Goal: Use online tool/utility: Utilize a website feature to perform a specific function

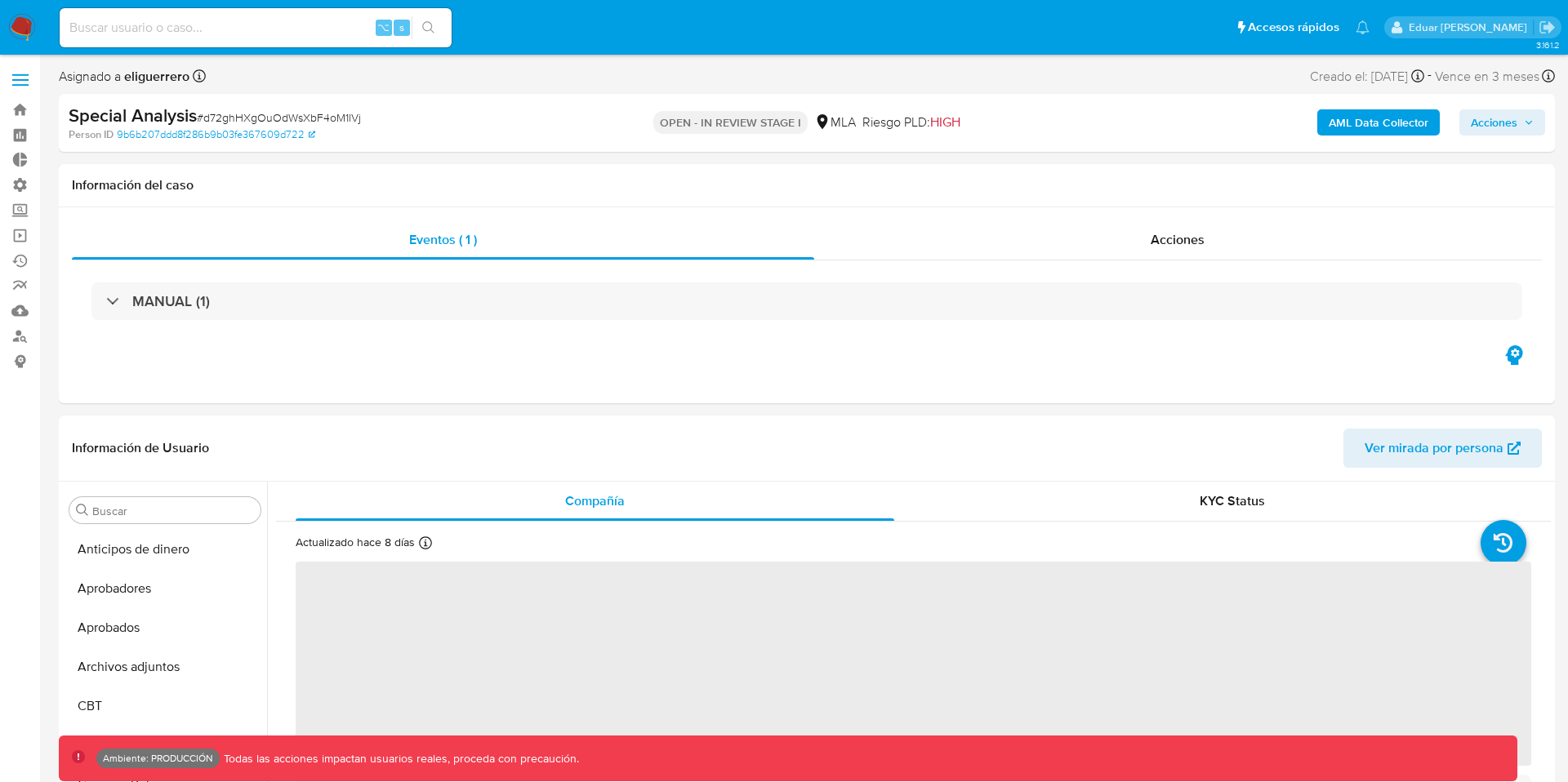
scroll to position [847, 0]
select select "10"
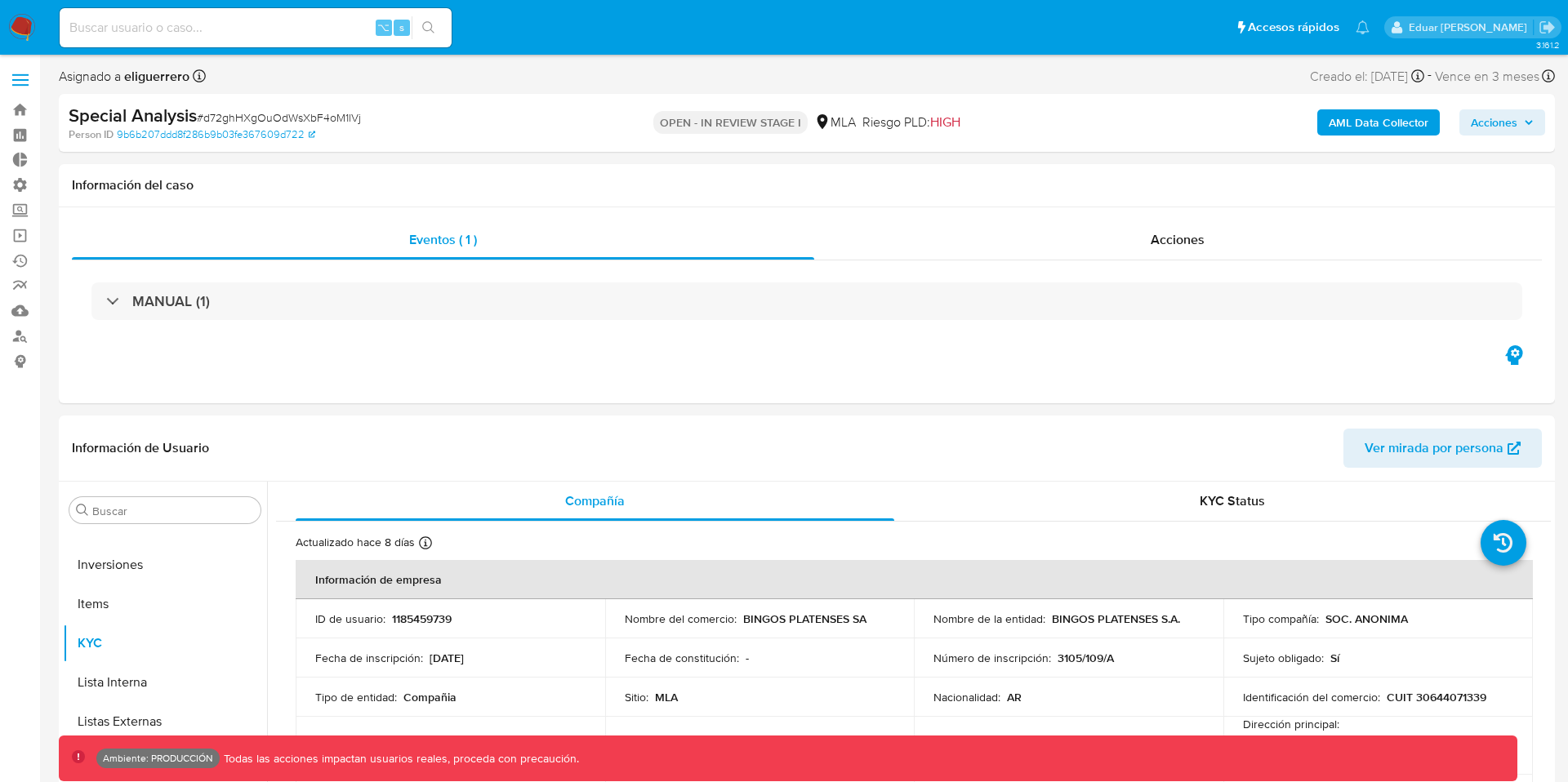
click at [1365, 129] on b "AML Data Collector" at bounding box center [1379, 122] width 100 height 26
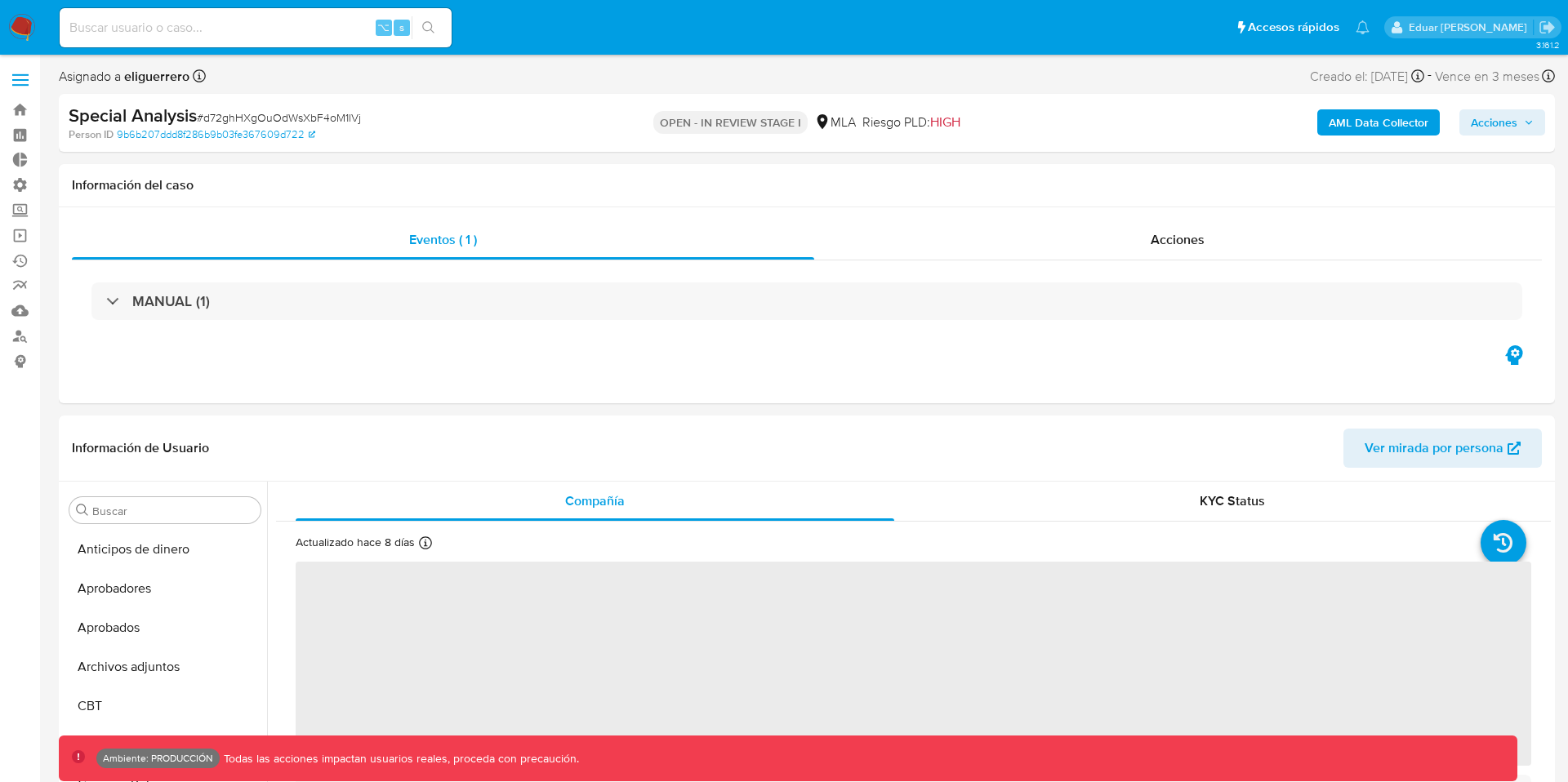
scroll to position [847, 0]
select select "10"
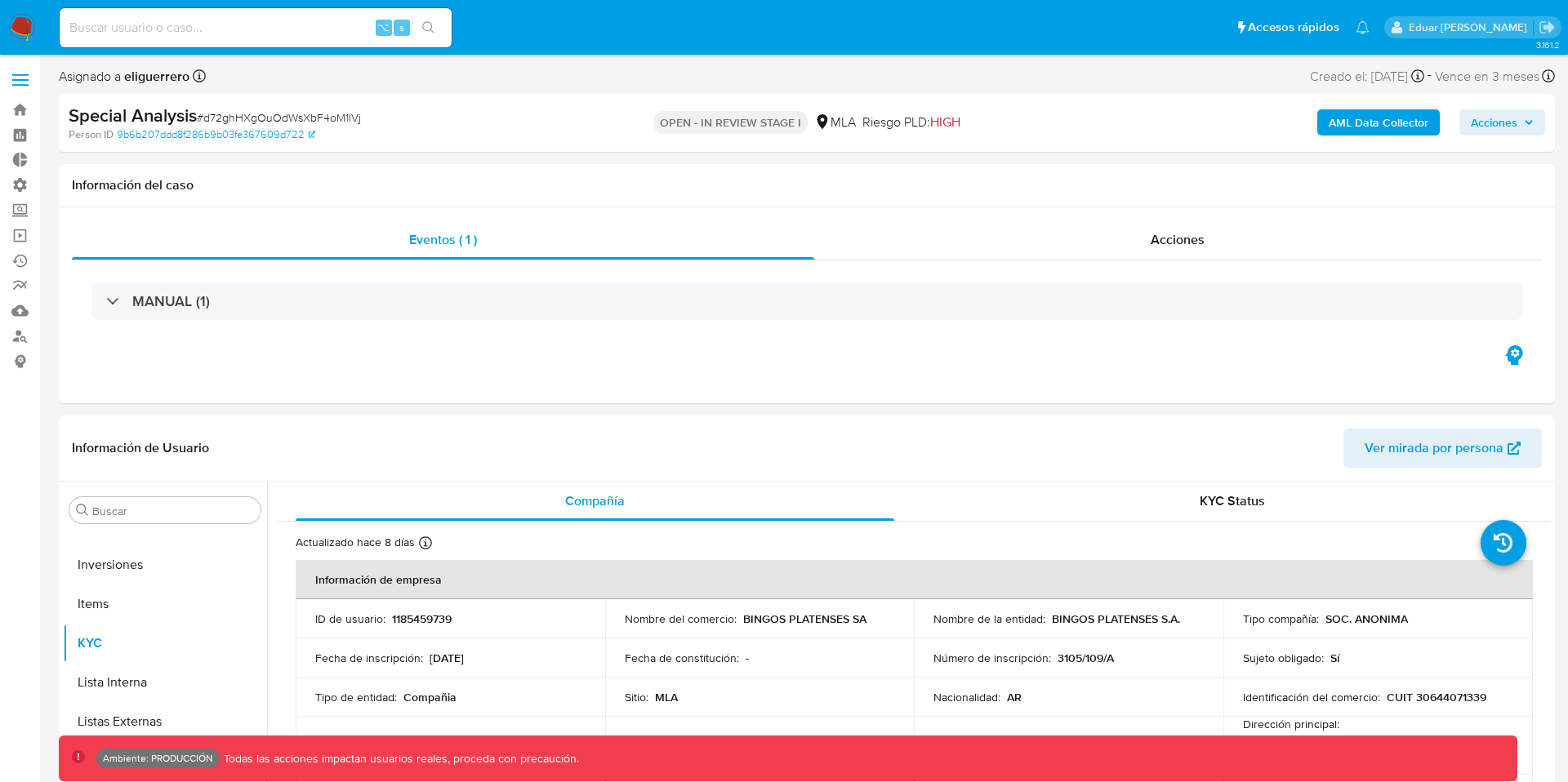
click at [1356, 126] on b "AML Data Collector" at bounding box center [1379, 122] width 100 height 26
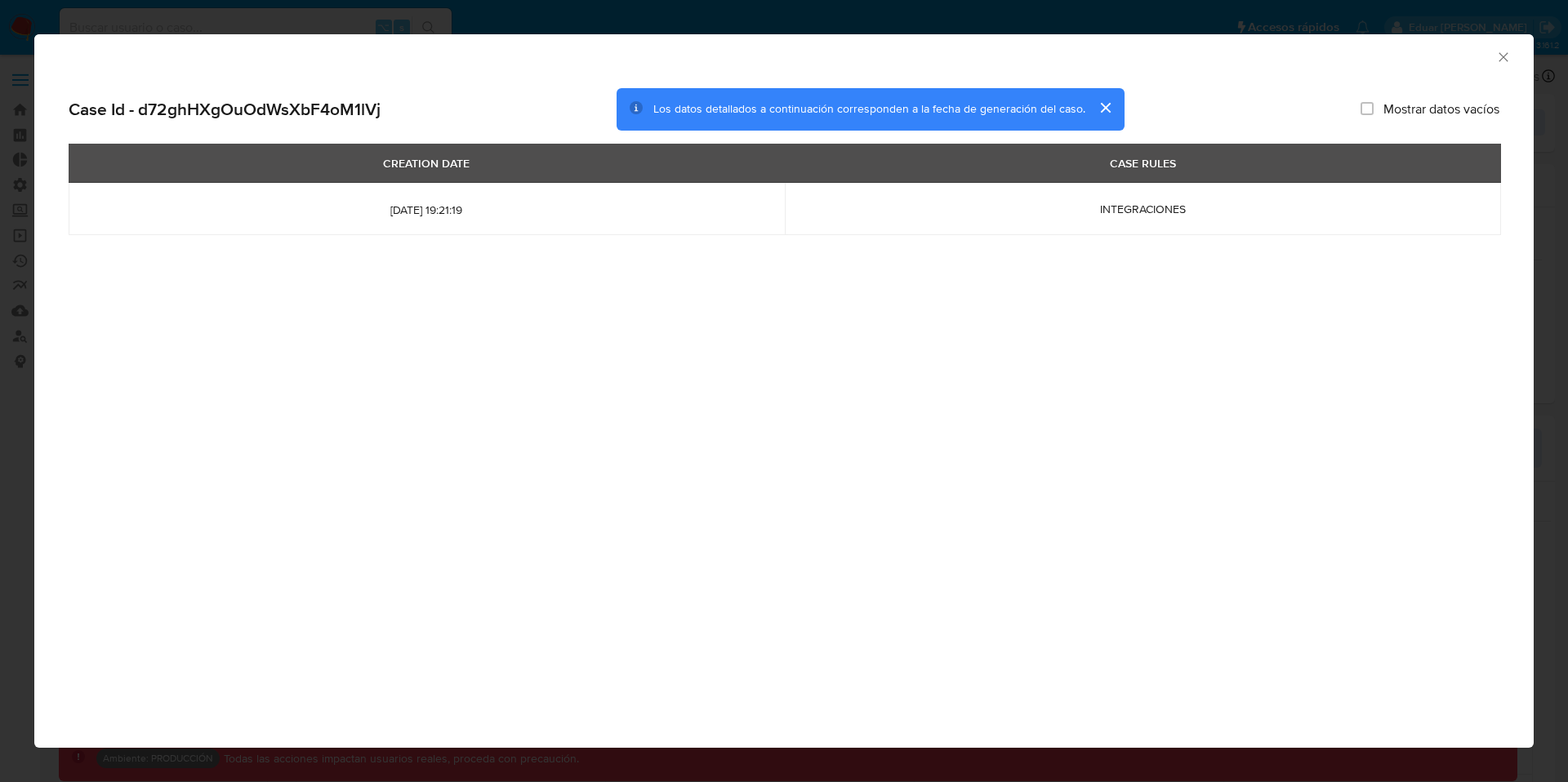
click at [1501, 61] on icon "Cerrar ventana" at bounding box center [1503, 57] width 17 height 17
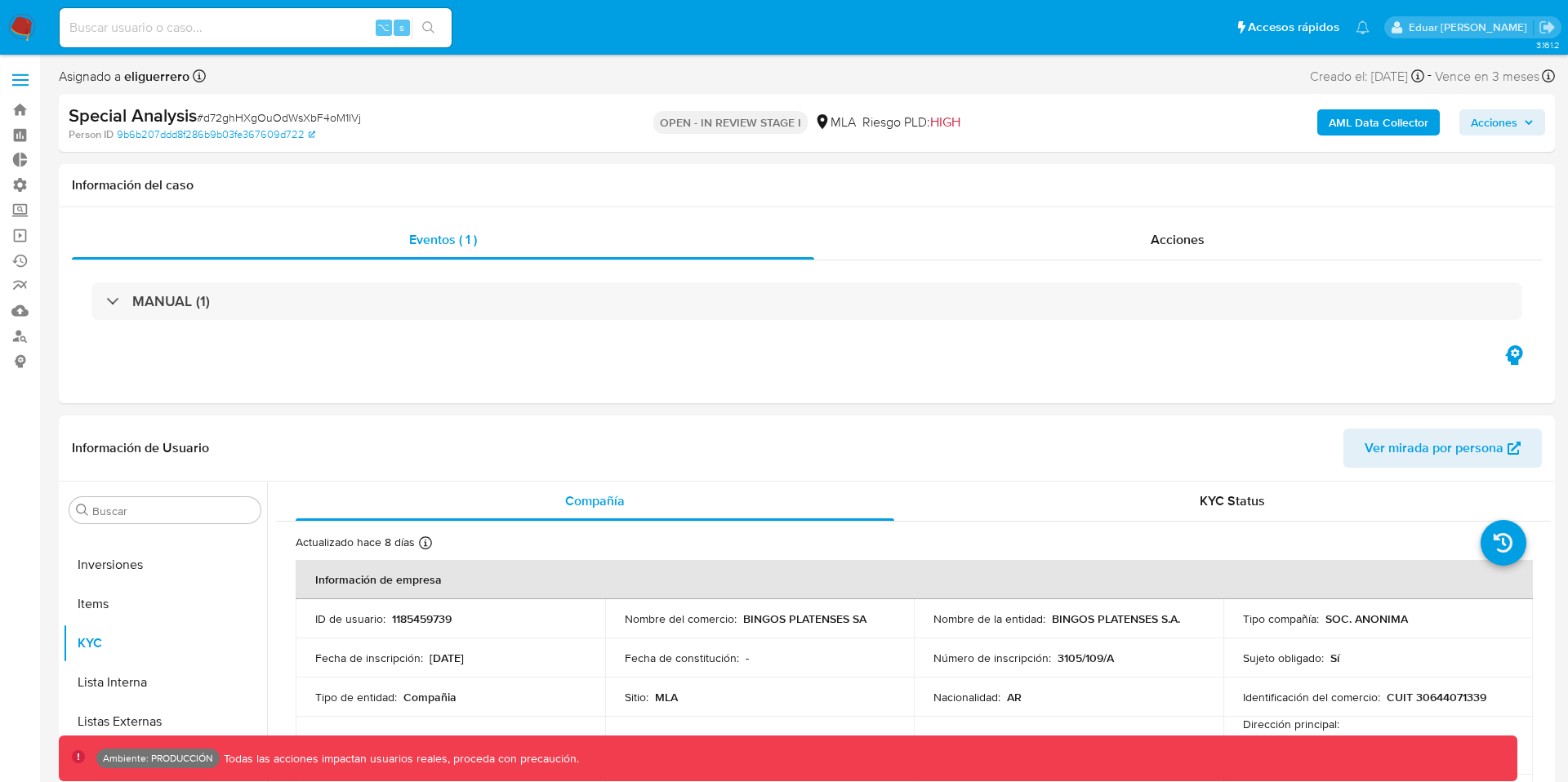
click at [1330, 121] on b "AML Data Collector" at bounding box center [1379, 122] width 100 height 26
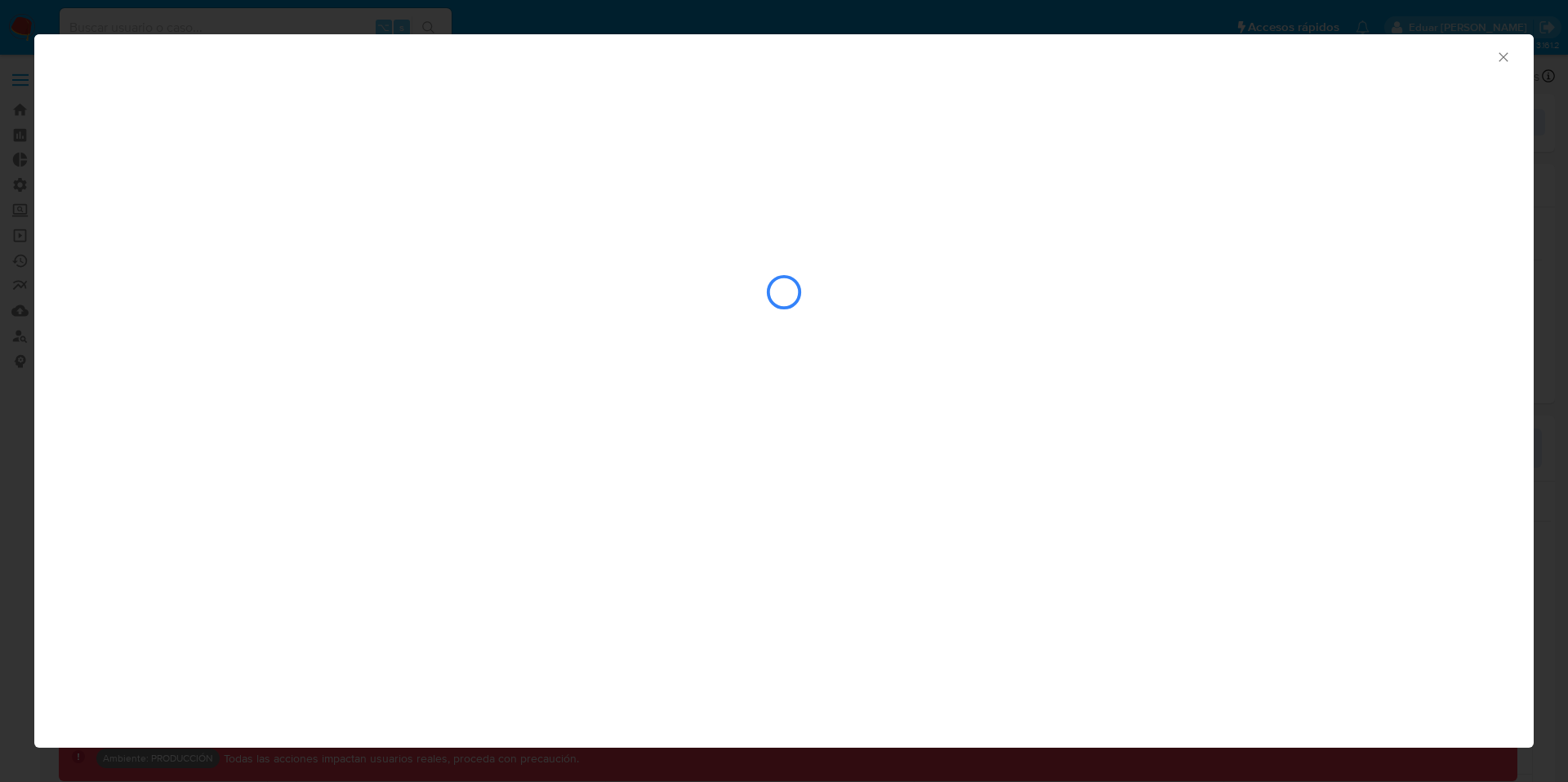
click at [1503, 59] on icon "Cerrar ventana" at bounding box center [1503, 57] width 17 height 17
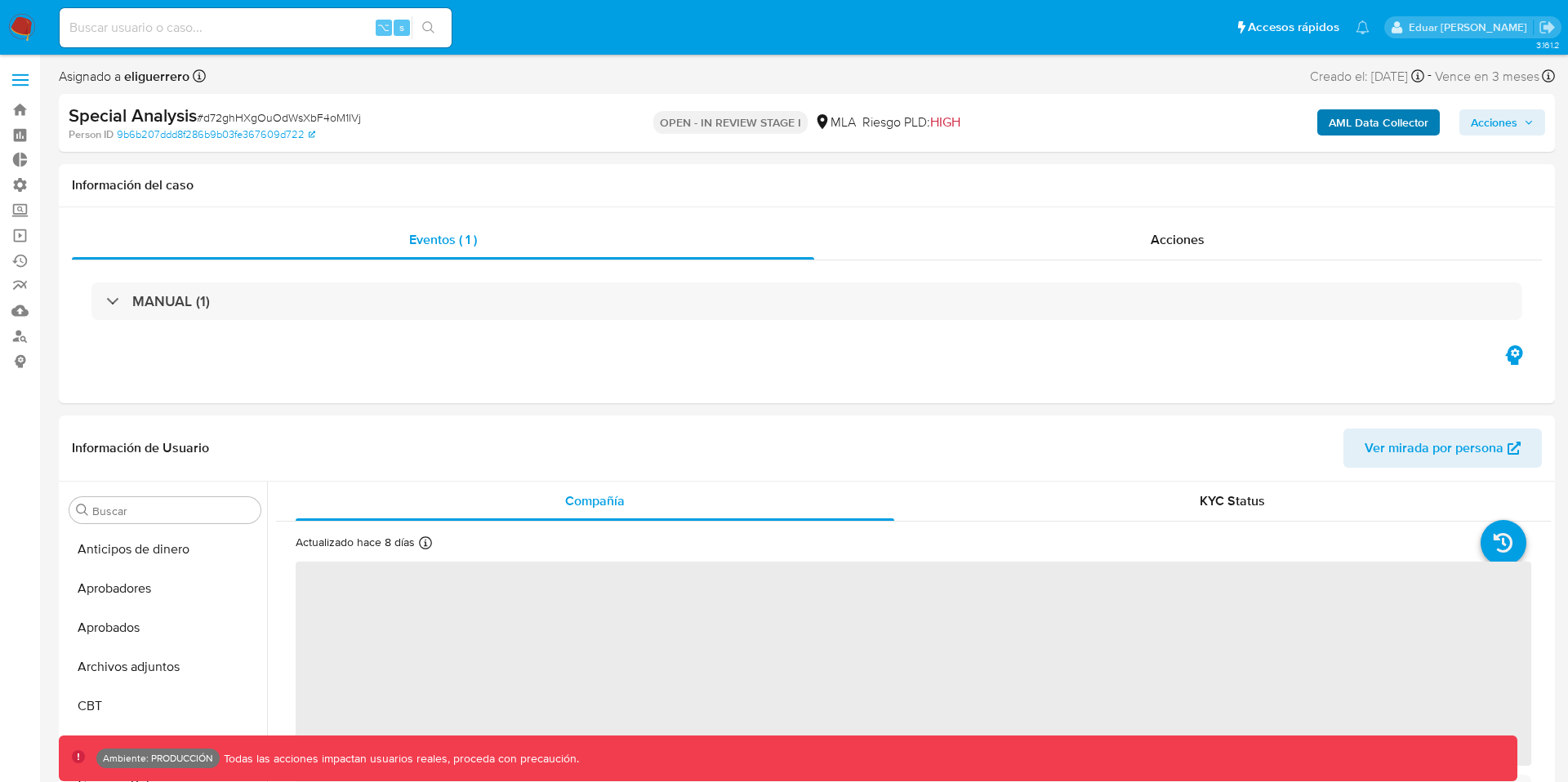
scroll to position [847, 0]
select select "10"
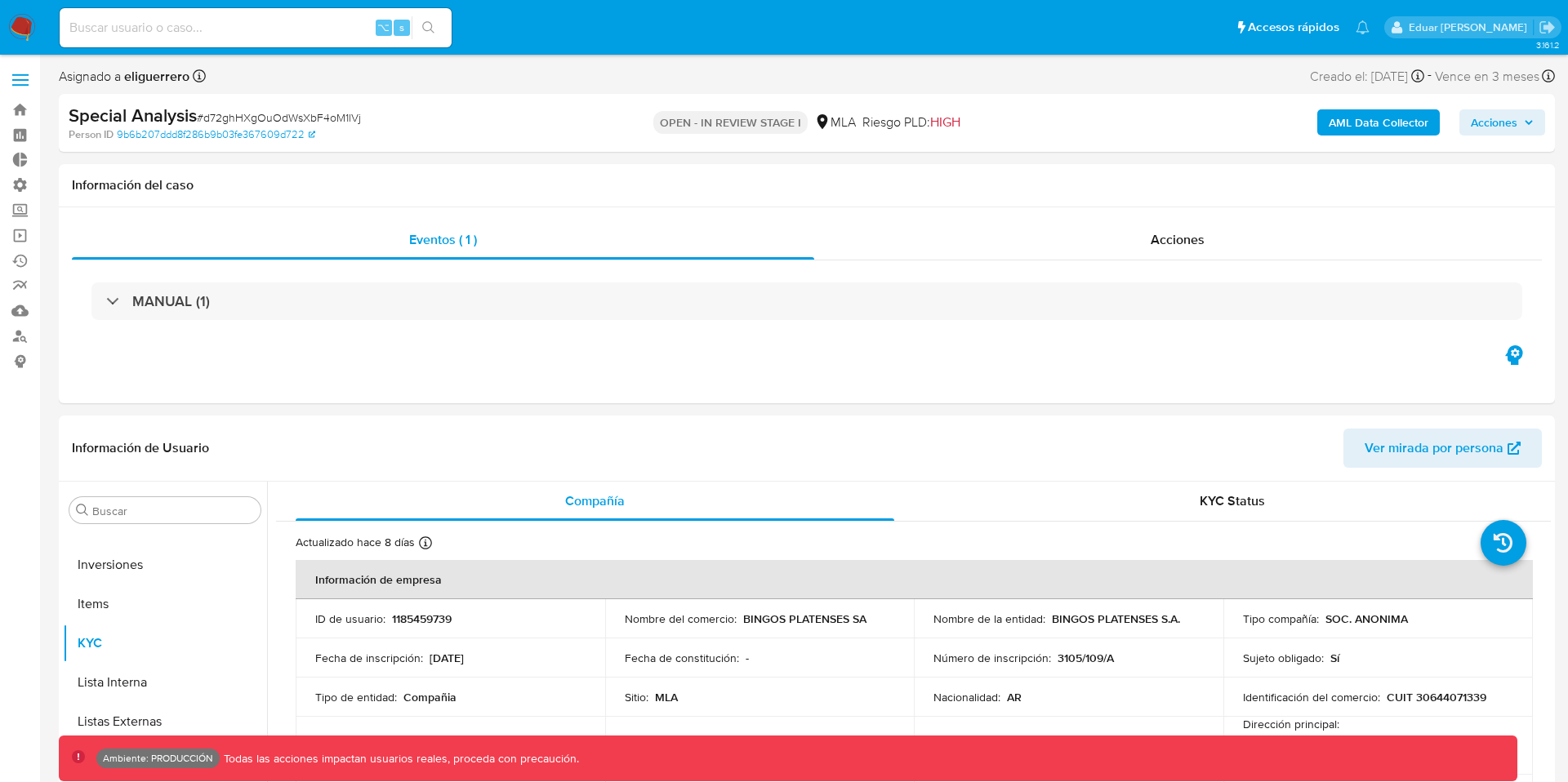
click at [1411, 124] on b "AML Data Collector" at bounding box center [1379, 122] width 100 height 26
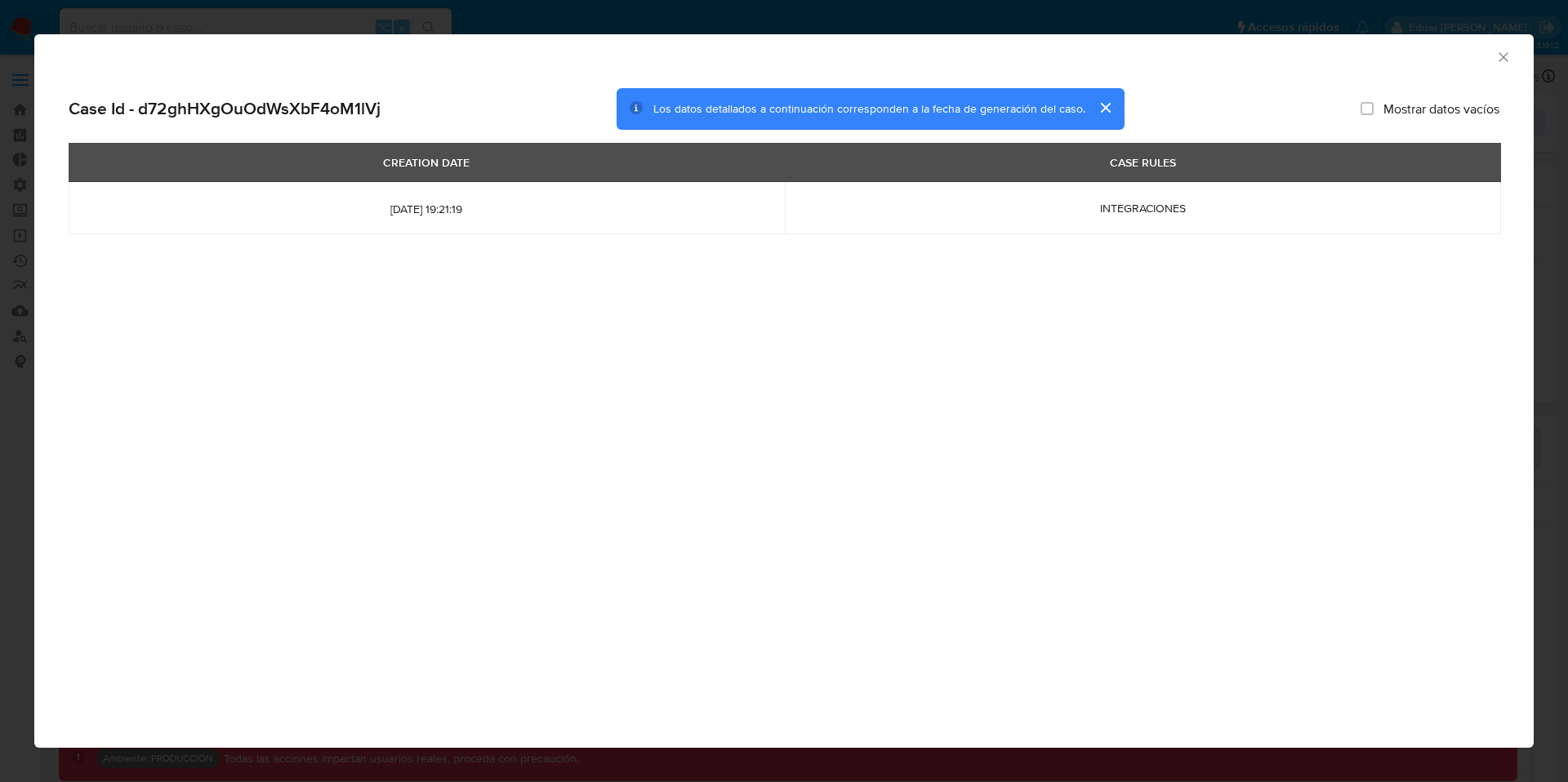
click at [1374, 102] on label "Mostrar datos vacíos" at bounding box center [1431, 109] width 139 height 17
click at [1374, 102] on input "Mostrar datos vacíos" at bounding box center [1367, 108] width 13 height 13
click at [1374, 102] on label "Mostrar datos vacíos" at bounding box center [1431, 109] width 139 height 17
click at [1374, 102] on input "Mostrar datos vacíos" at bounding box center [1367, 108] width 13 height 13
checkbox input "false"
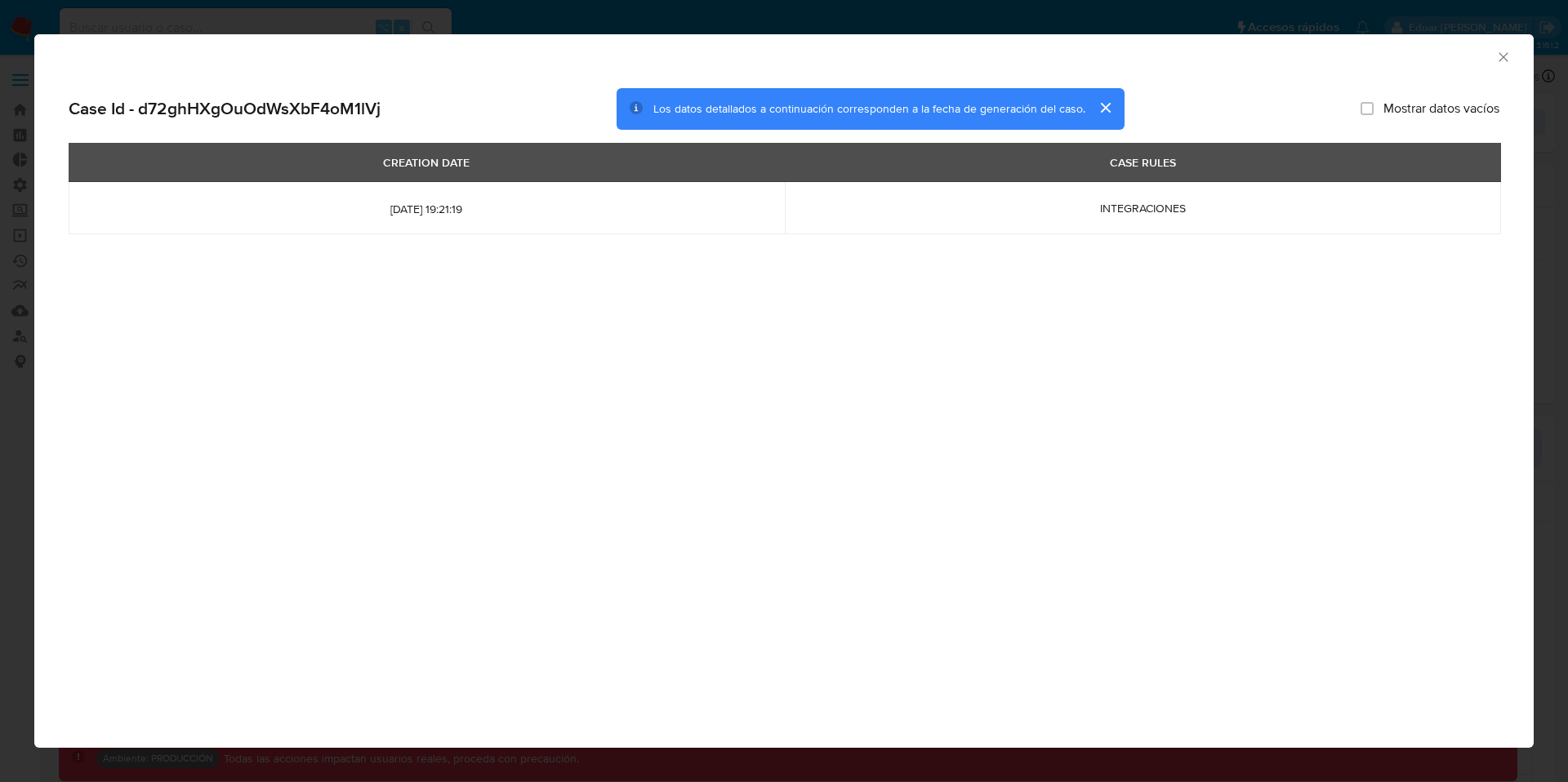
click at [1502, 54] on icon "Cerrar ventana" at bounding box center [1503, 57] width 17 height 17
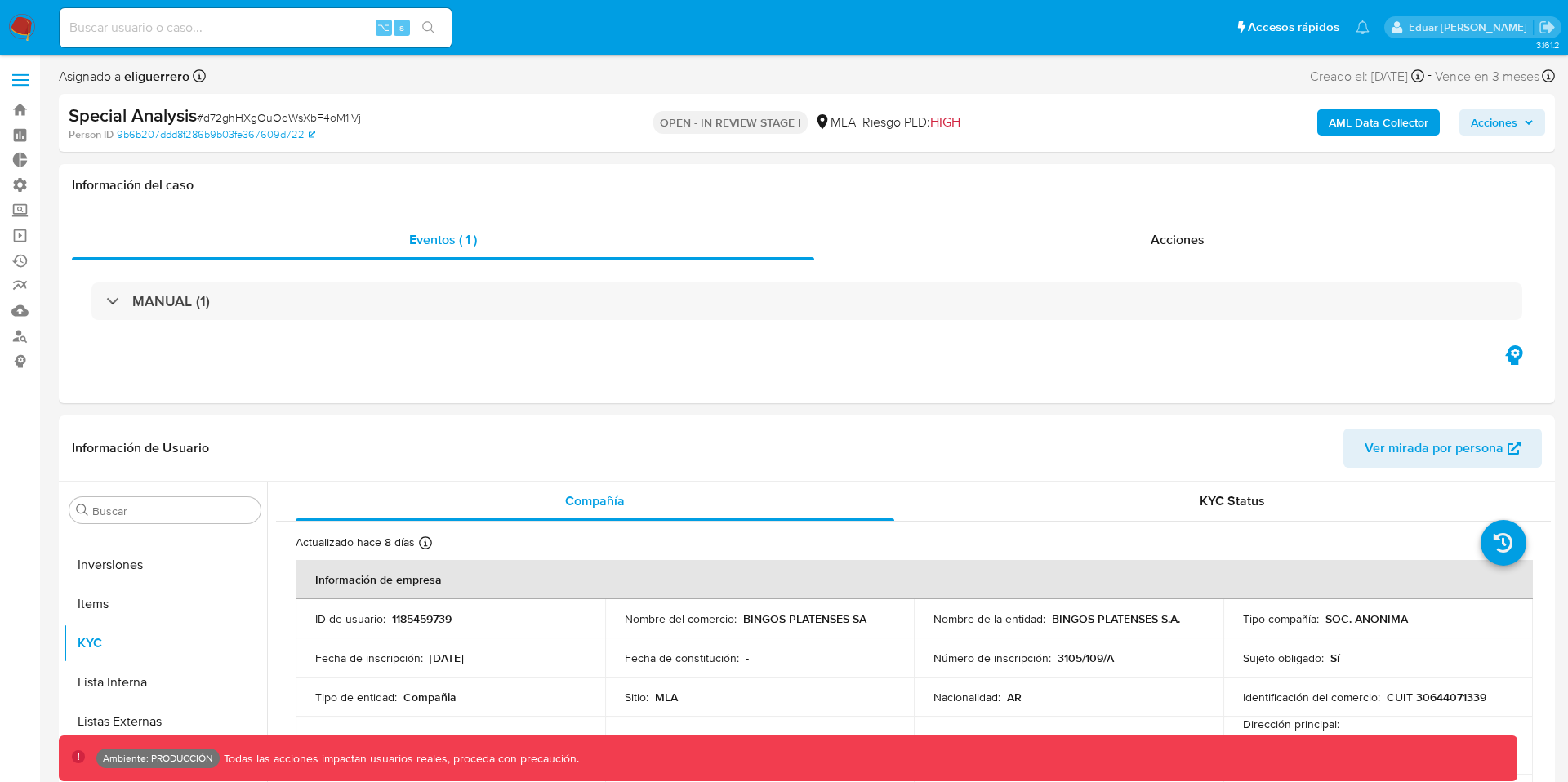
click at [1333, 125] on b "AML Data Collector" at bounding box center [1379, 122] width 100 height 26
